Goal: Information Seeking & Learning: Stay updated

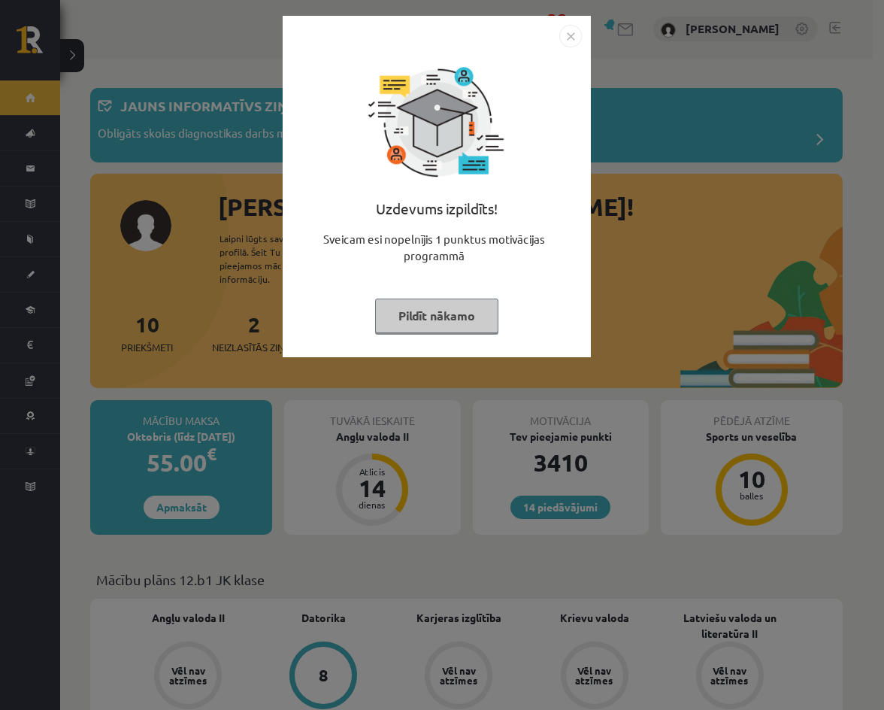
click at [426, 316] on button "Pildīt nākamo" at bounding box center [436, 316] width 123 height 35
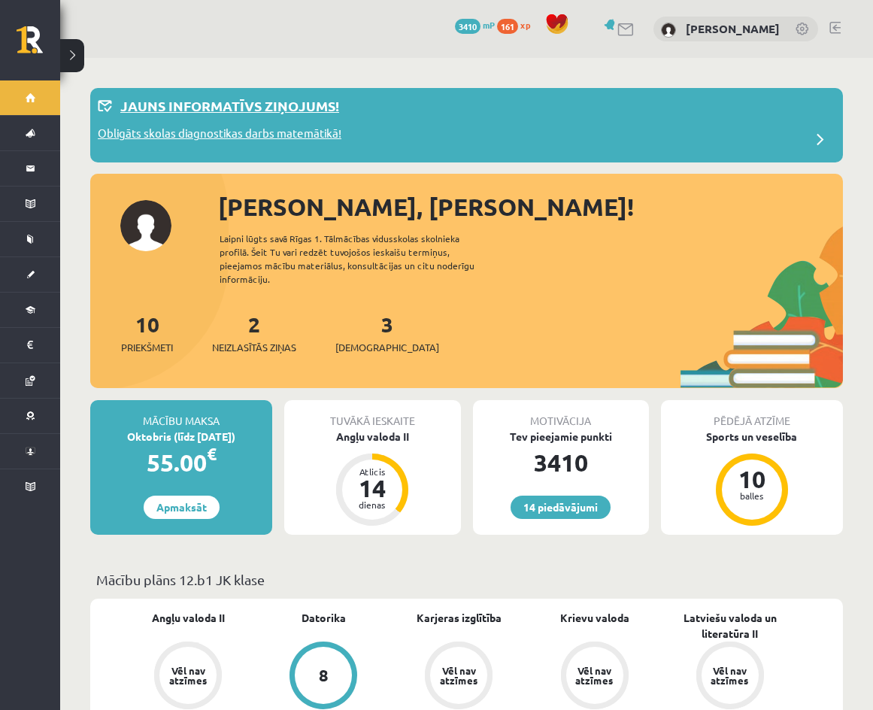
click at [270, 129] on p "Obligāts skolas diagnostikas darbs matemātikā!" at bounding box center [220, 135] width 244 height 21
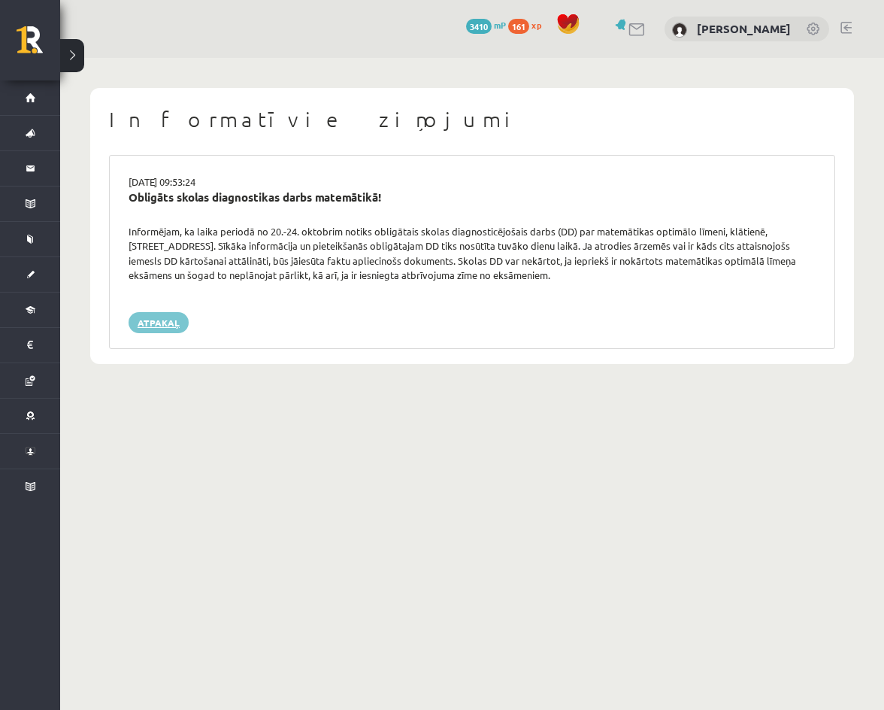
click at [175, 323] on link "Atpakaļ" at bounding box center [159, 322] width 60 height 21
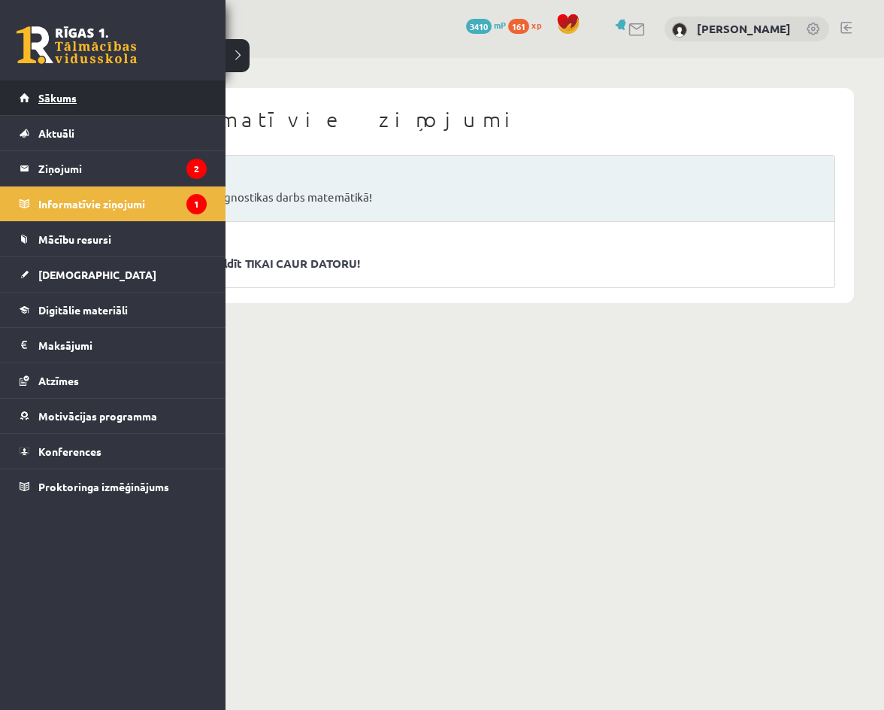
click at [47, 102] on span "Sākums" at bounding box center [57, 98] width 38 height 14
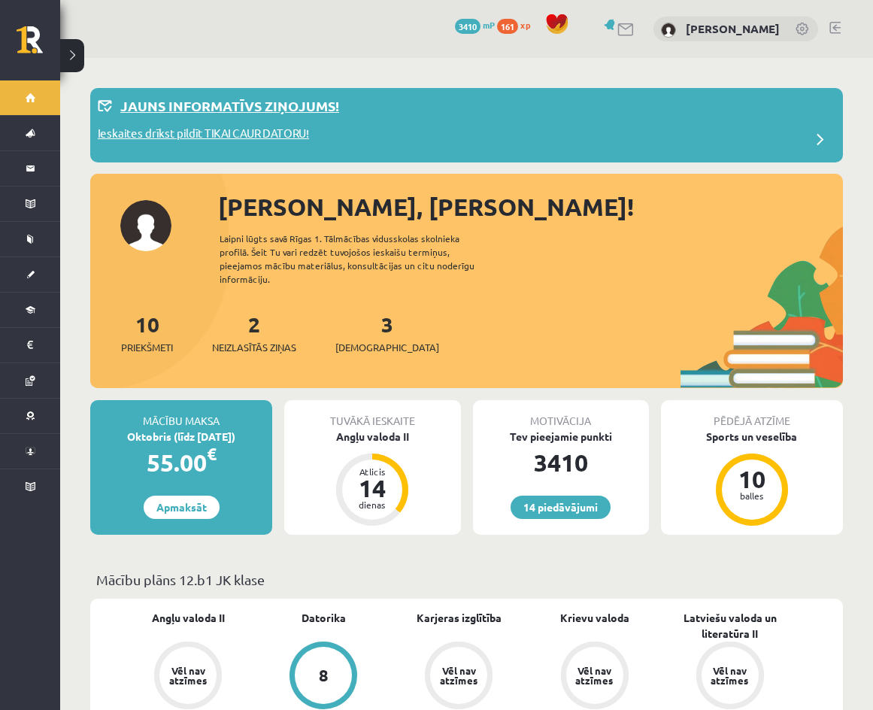
click at [244, 141] on p "Ieskaites drīkst pildīt TIKAI CAUR DATORU!" at bounding box center [203, 135] width 211 height 21
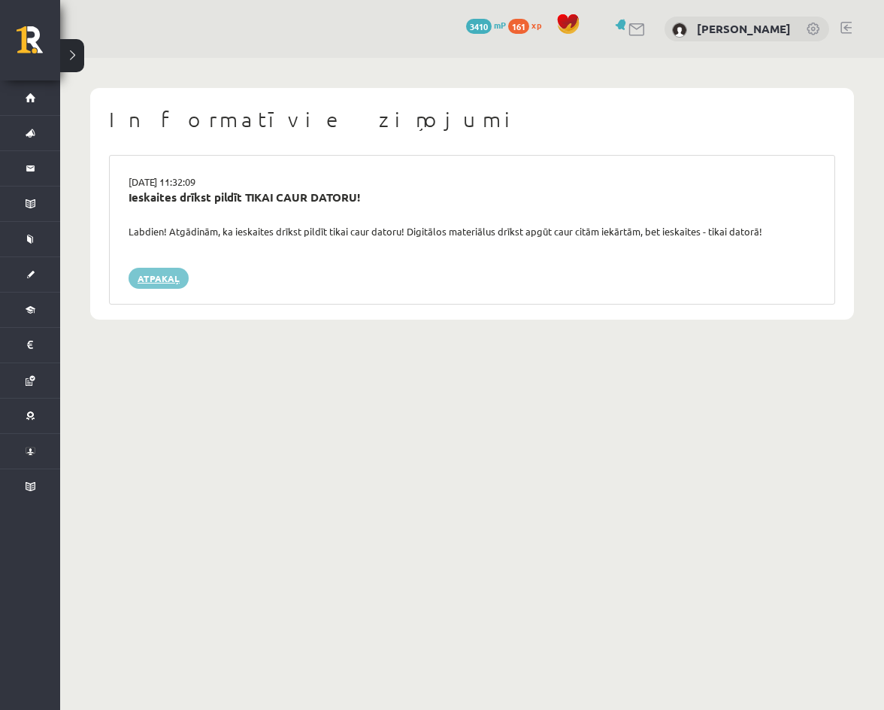
click at [183, 281] on link "Atpakaļ" at bounding box center [159, 278] width 60 height 21
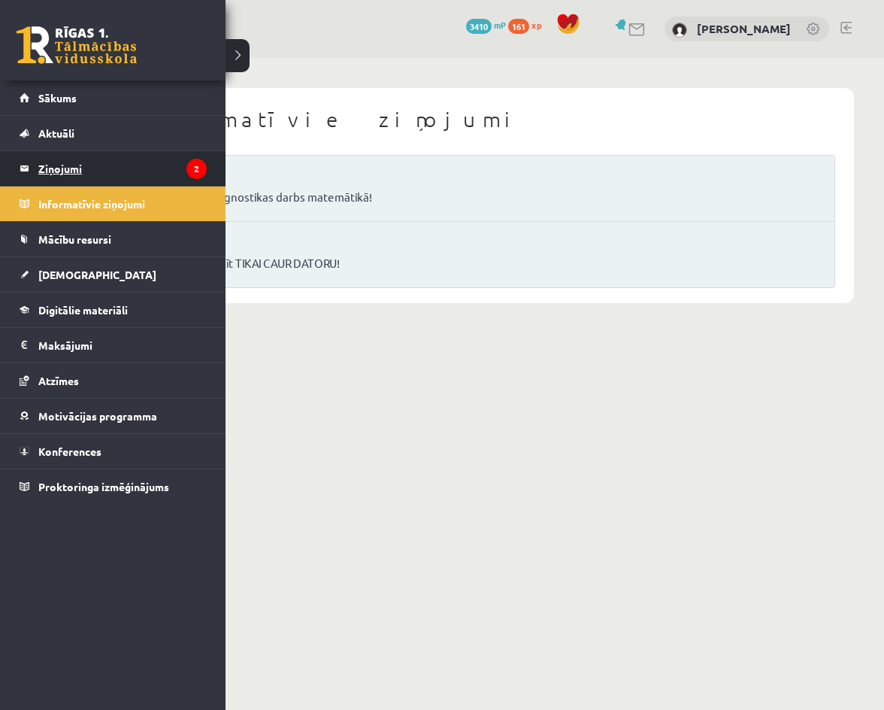
click at [121, 165] on legend "Ziņojumi 2" at bounding box center [122, 168] width 168 height 35
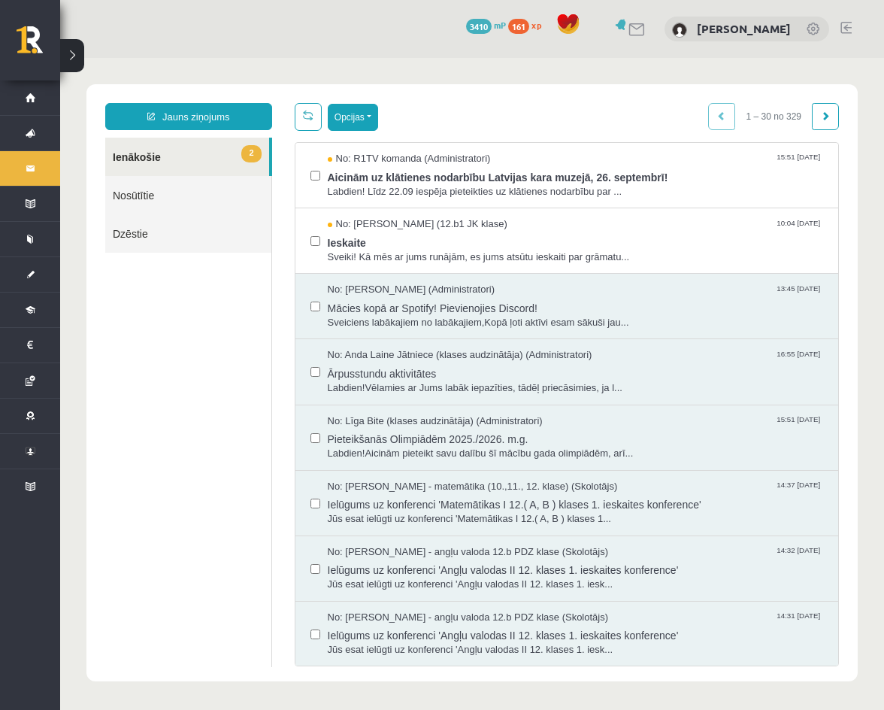
click at [355, 123] on button "Opcijas" at bounding box center [353, 117] width 50 height 27
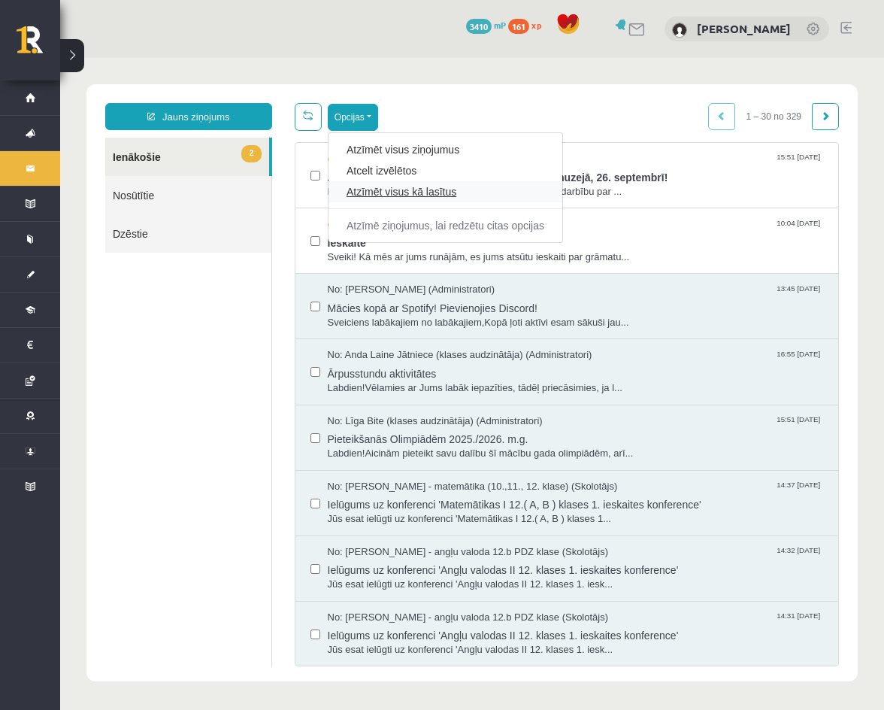
click at [387, 189] on link "Atzīmēt visus kā lasītus" at bounding box center [446, 191] width 198 height 15
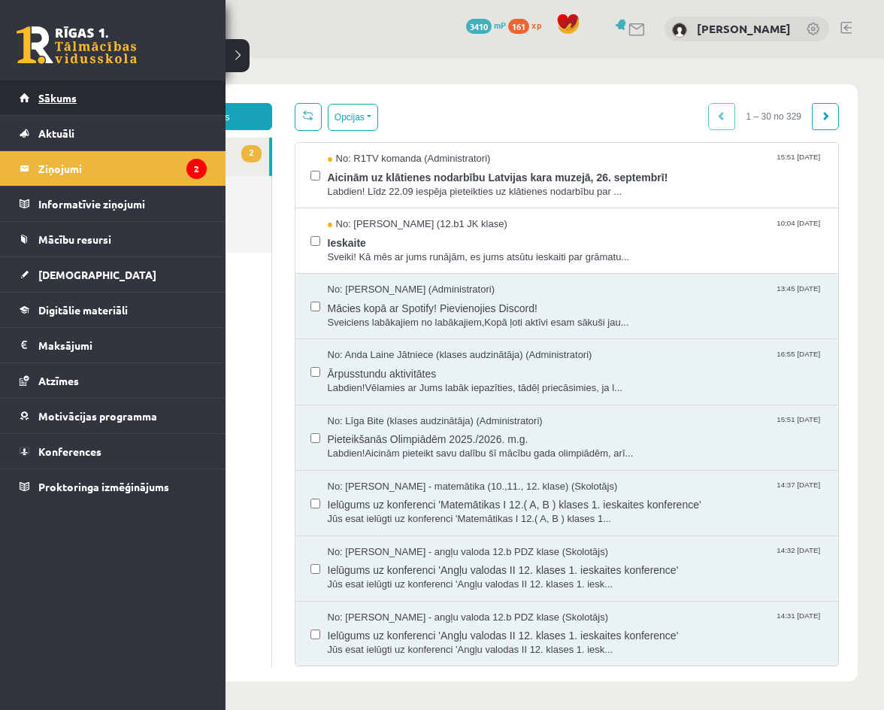
click at [56, 93] on span "Sākums" at bounding box center [57, 98] width 38 height 14
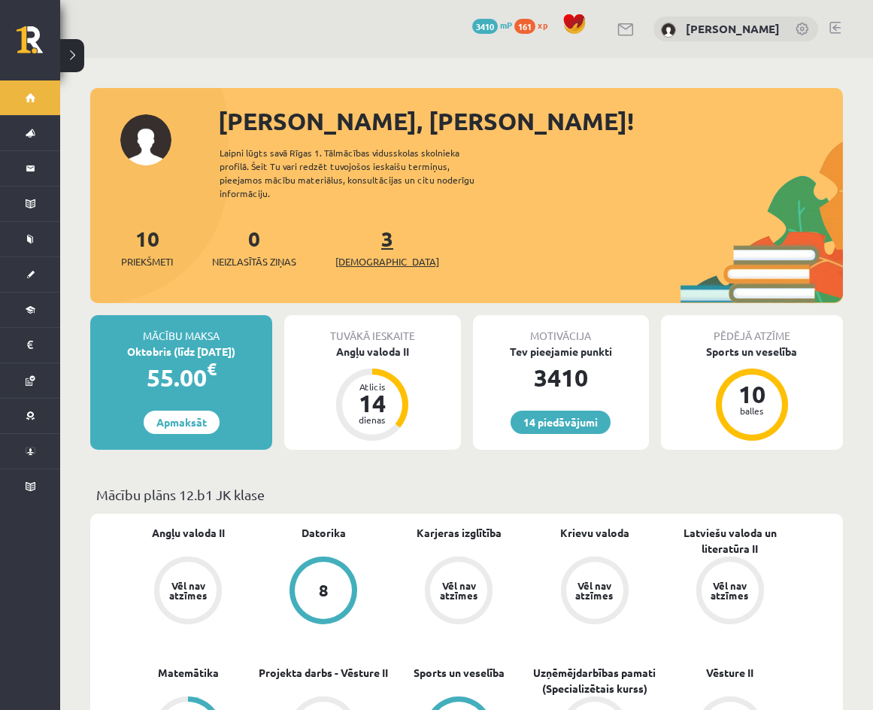
click at [356, 254] on span "[DEMOGRAPHIC_DATA]" at bounding box center [387, 261] width 104 height 15
